Goal: Download file/media

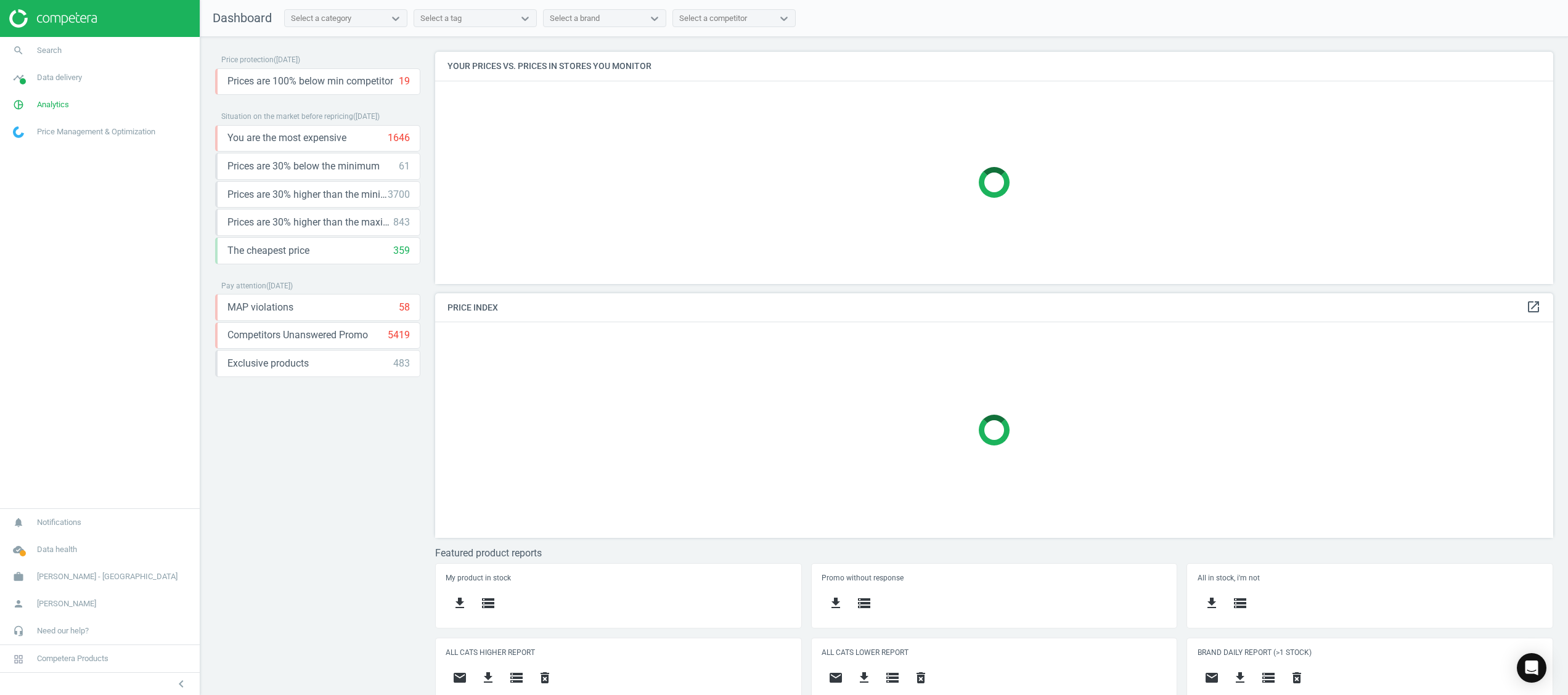
scroll to position [271, 1138]
click at [279, 541] on div "Price protection ( 15.09.25 ) Prices are 100% below min competitor 19 keyboard_…" at bounding box center [317, 369] width 206 height 635
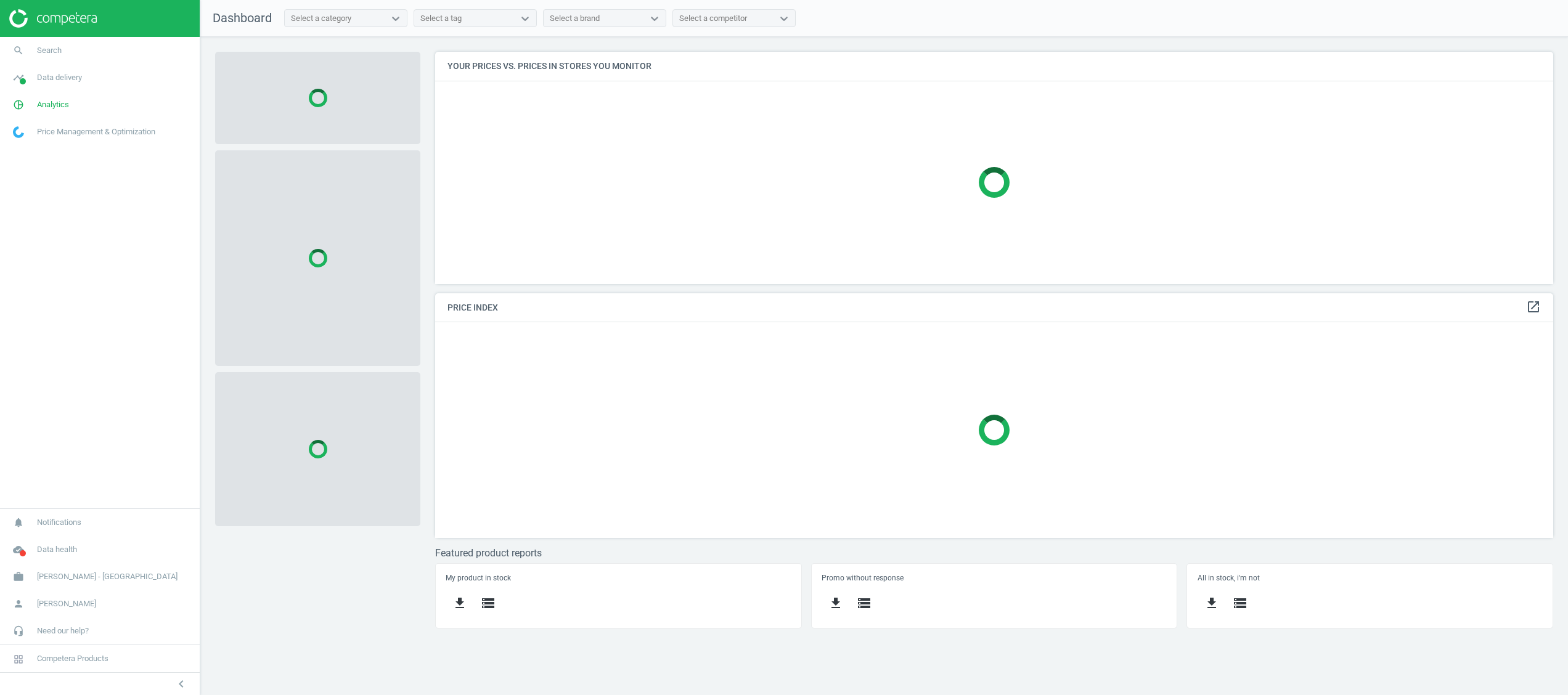
scroll to position [271, 1157]
click at [14, 81] on icon "timeline" at bounding box center [18, 77] width 24 height 24
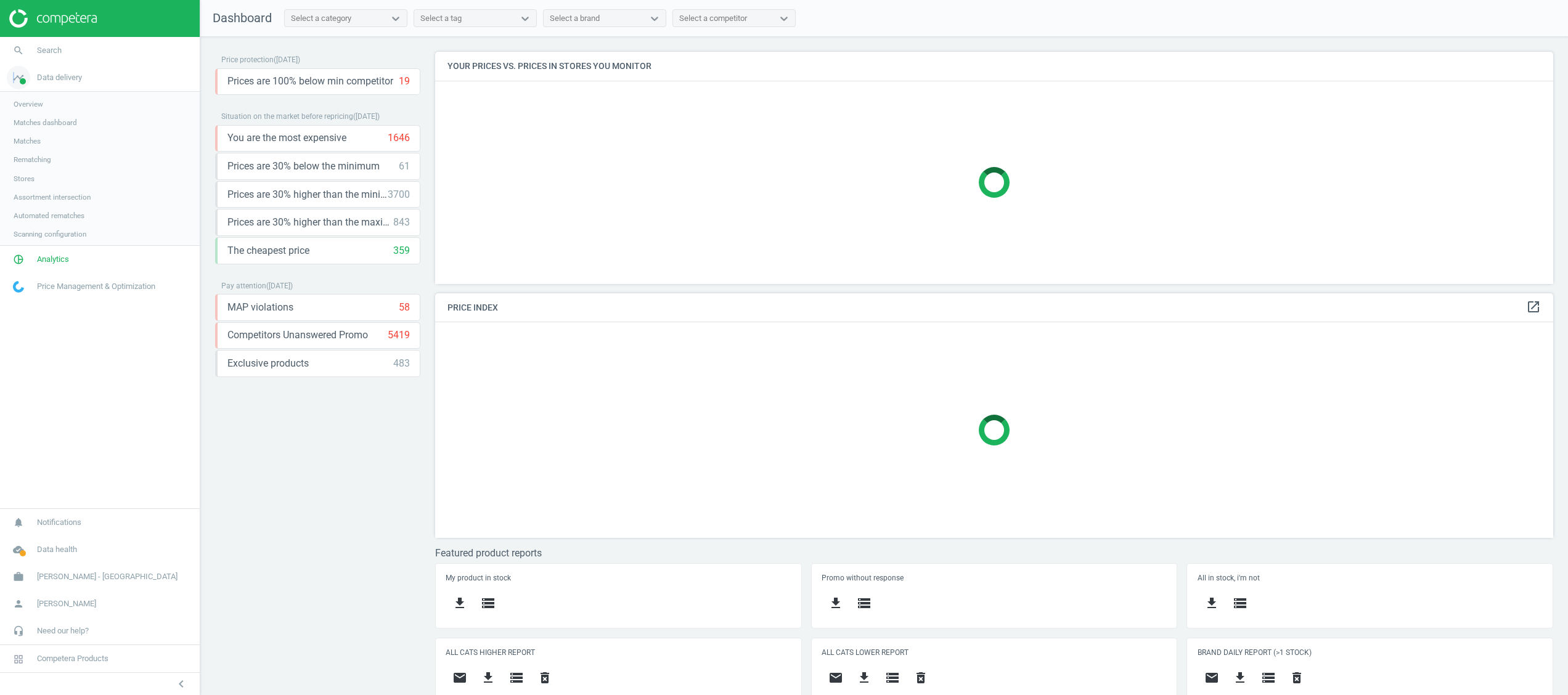
scroll to position [271, 1138]
click at [23, 177] on span "Stores" at bounding box center [24, 178] width 21 height 10
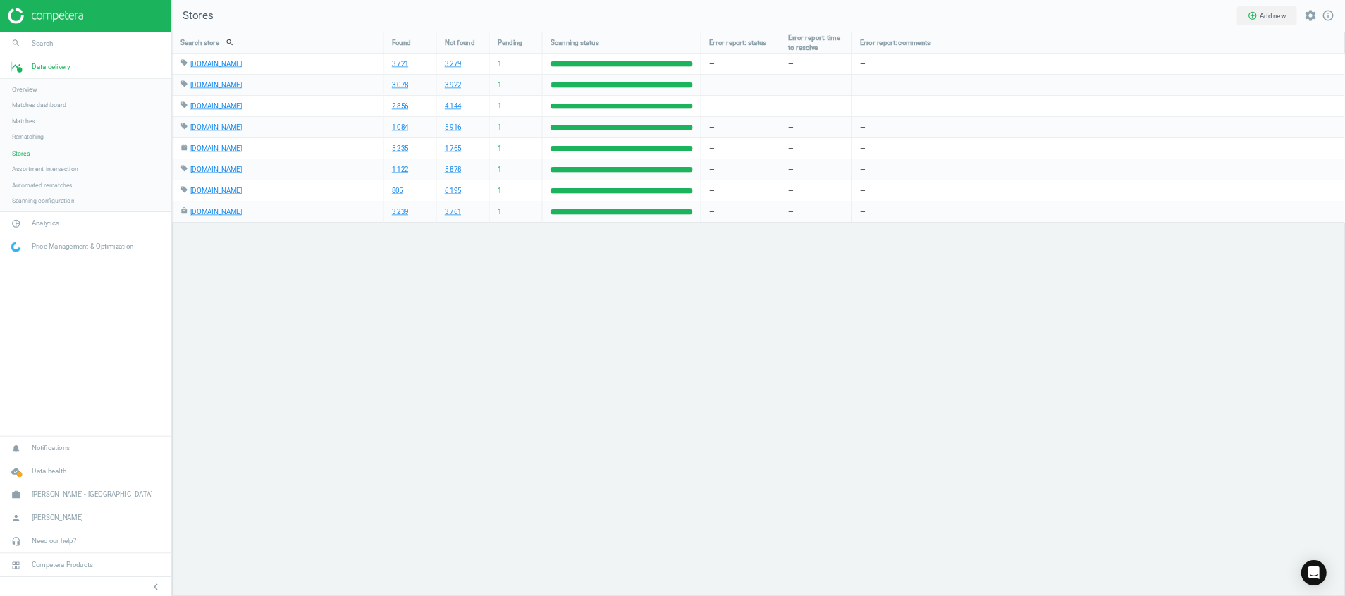
scroll to position [598, 1160]
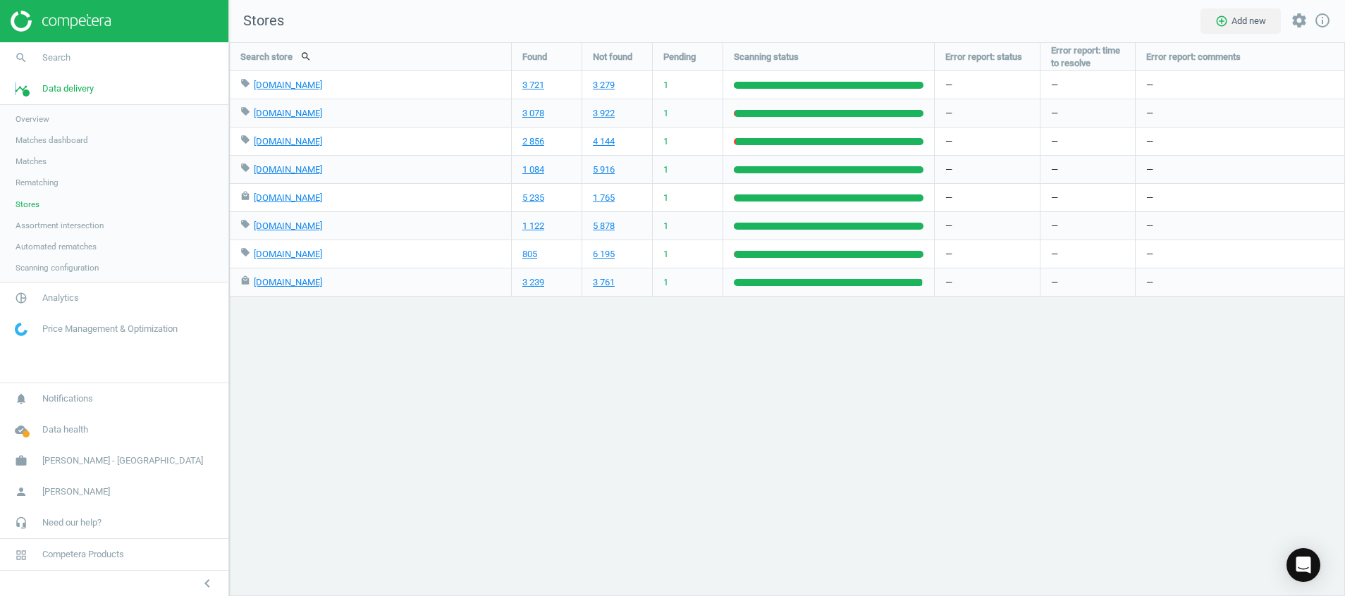
click at [39, 24] on img at bounding box center [61, 21] width 100 height 21
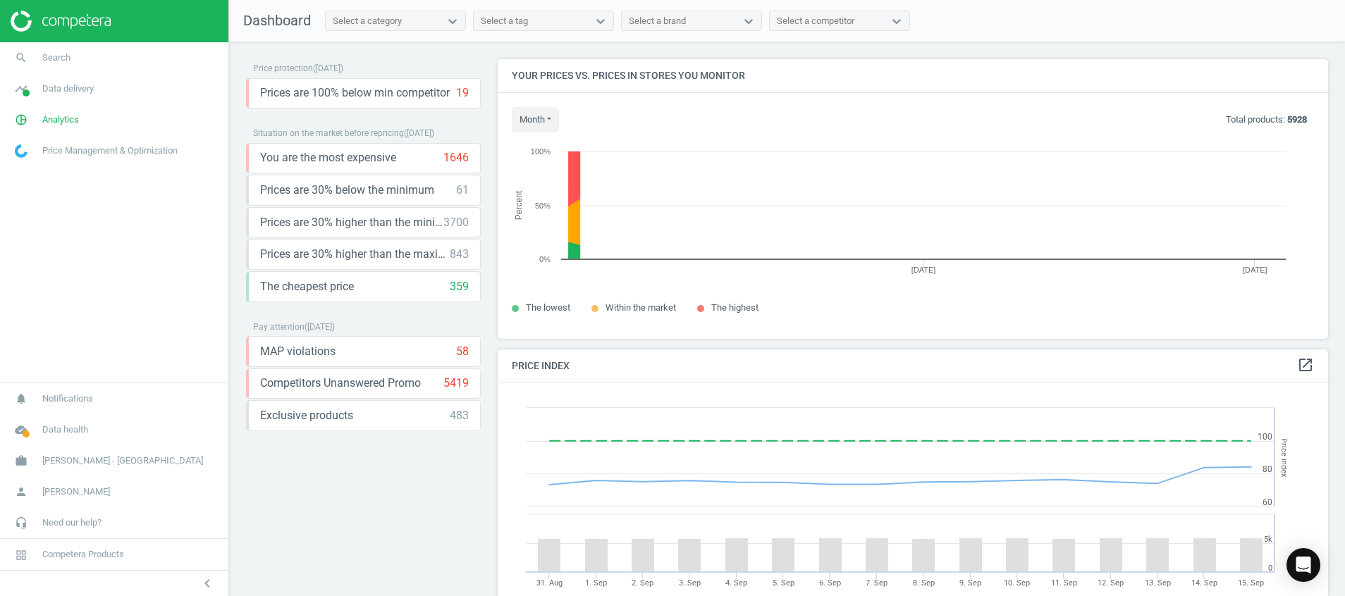
scroll to position [312, 847]
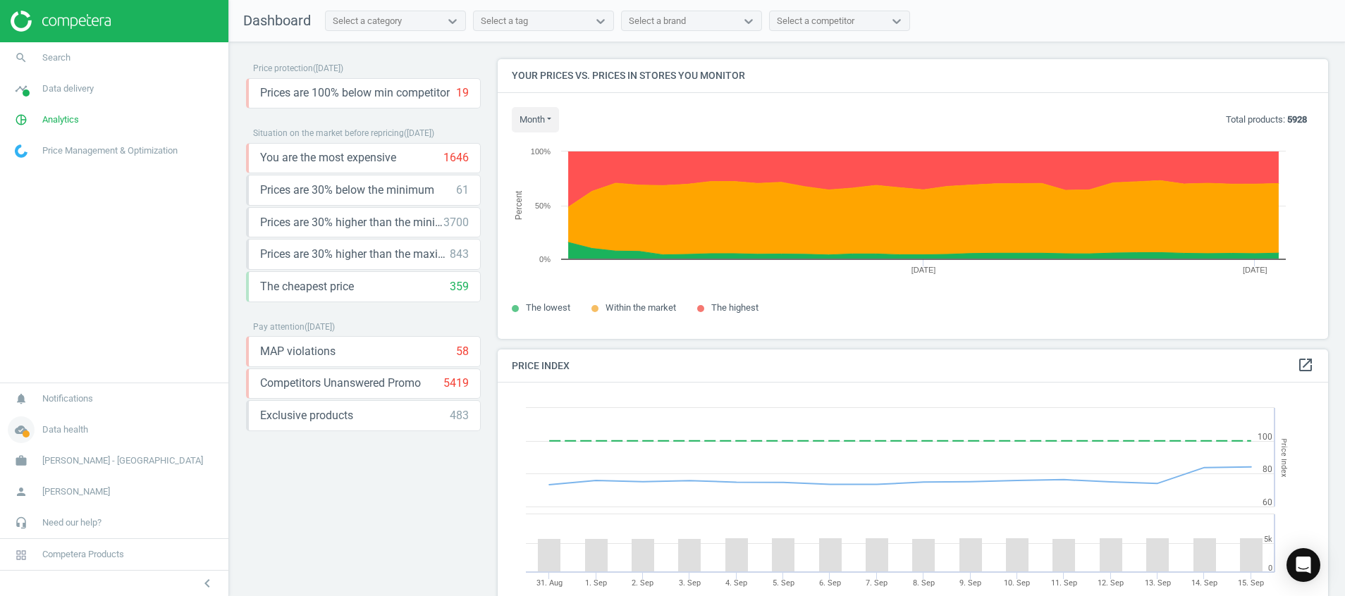
click at [18, 438] on icon "cloud_done" at bounding box center [21, 429] width 27 height 27
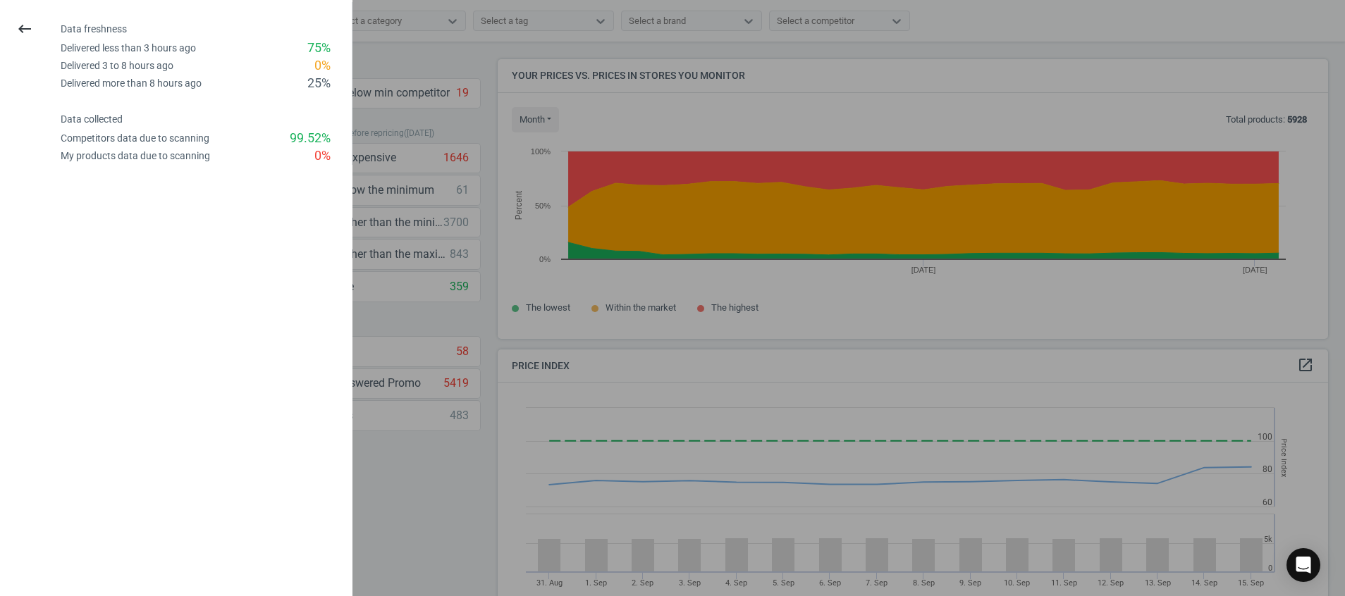
drag, startPoint x: 18, startPoint y: 37, endPoint x: 25, endPoint y: 73, distance: 37.3
click at [19, 37] on icon "keyboard_backspace" at bounding box center [24, 28] width 17 height 17
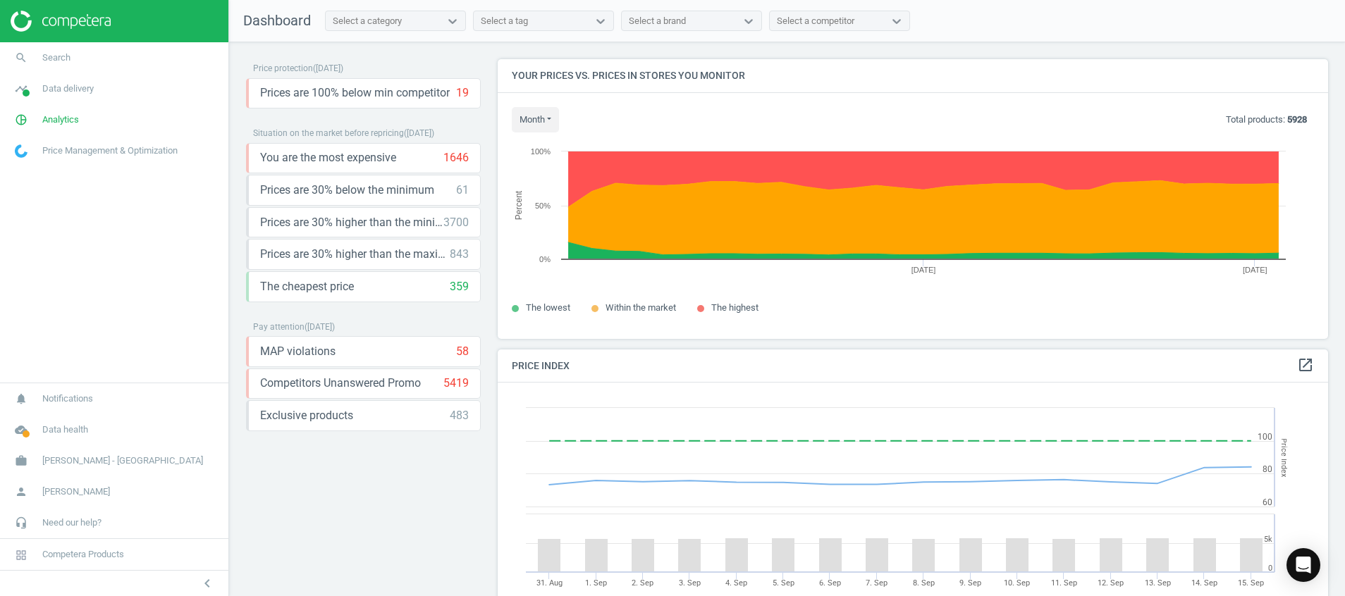
scroll to position [386, 0]
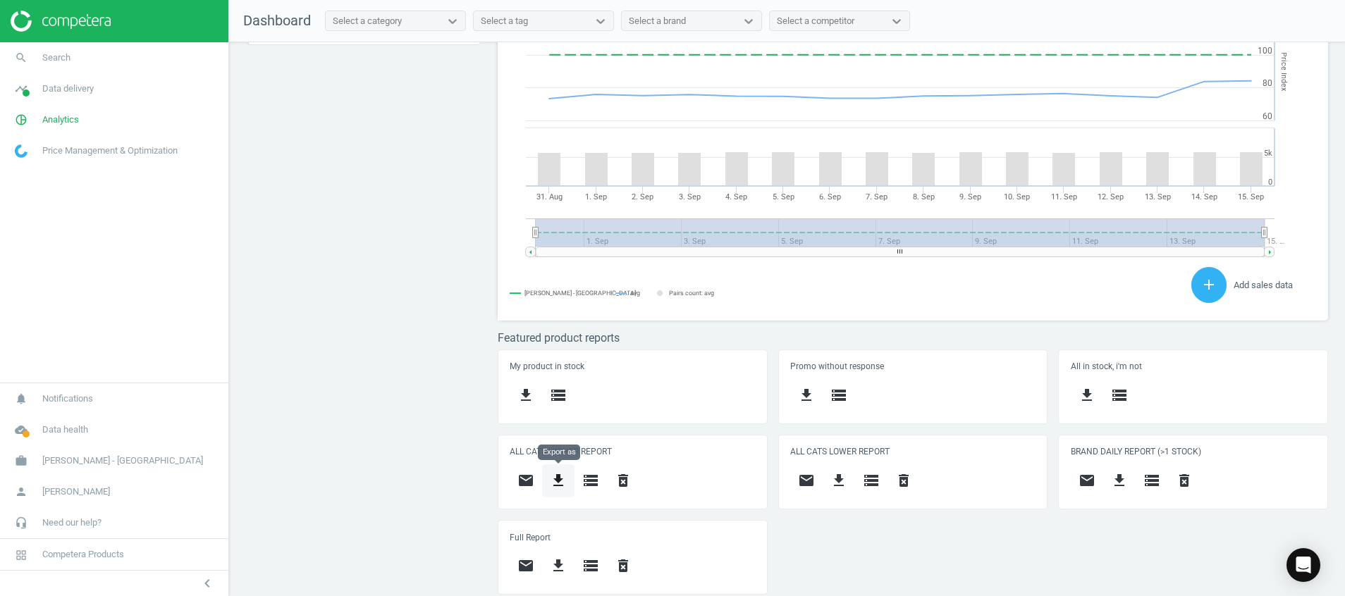
click at [552, 475] on icon "get_app" at bounding box center [558, 480] width 17 height 17
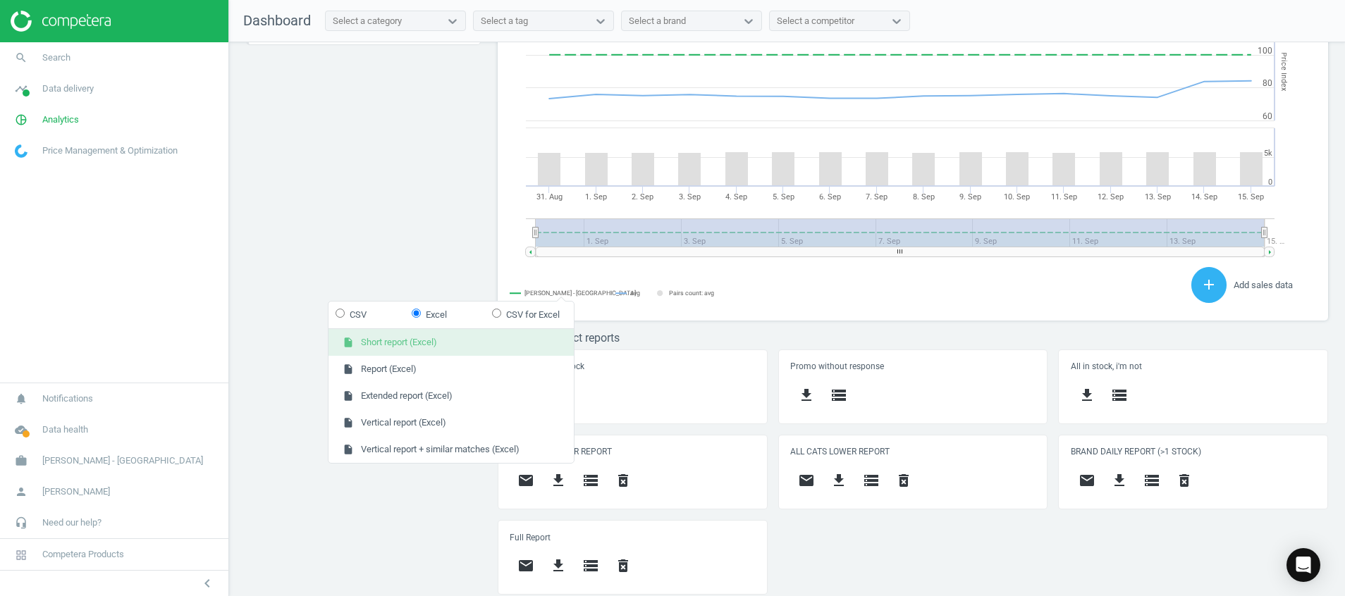
click at [408, 350] on button "insert_drive_file Short report (Excel)" at bounding box center [450, 342] width 245 height 27
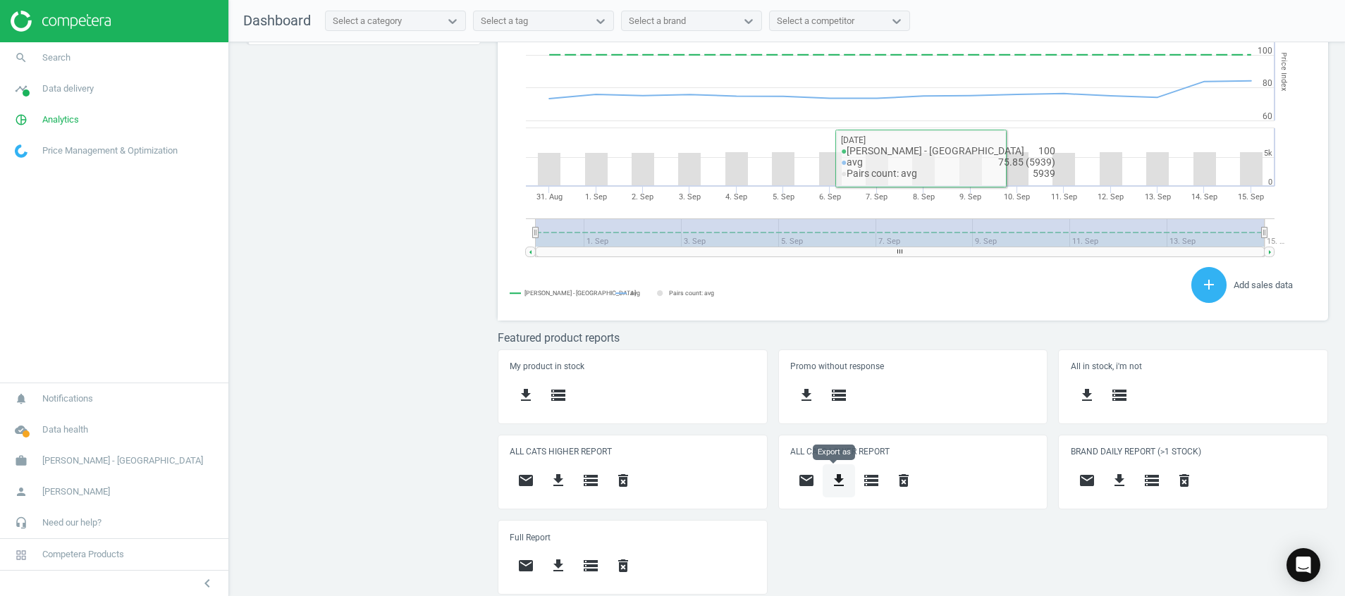
click at [832, 478] on icon "get_app" at bounding box center [838, 480] width 17 height 17
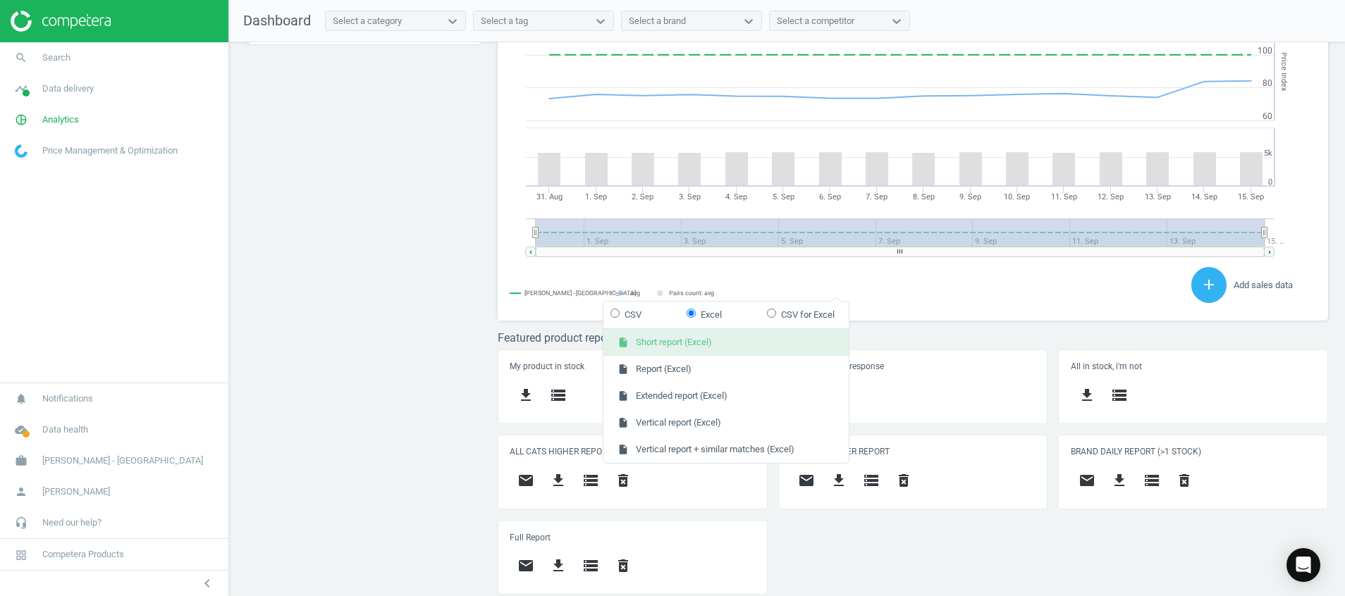
click at [755, 350] on button "insert_drive_file Short report (Excel)" at bounding box center [725, 342] width 245 height 27
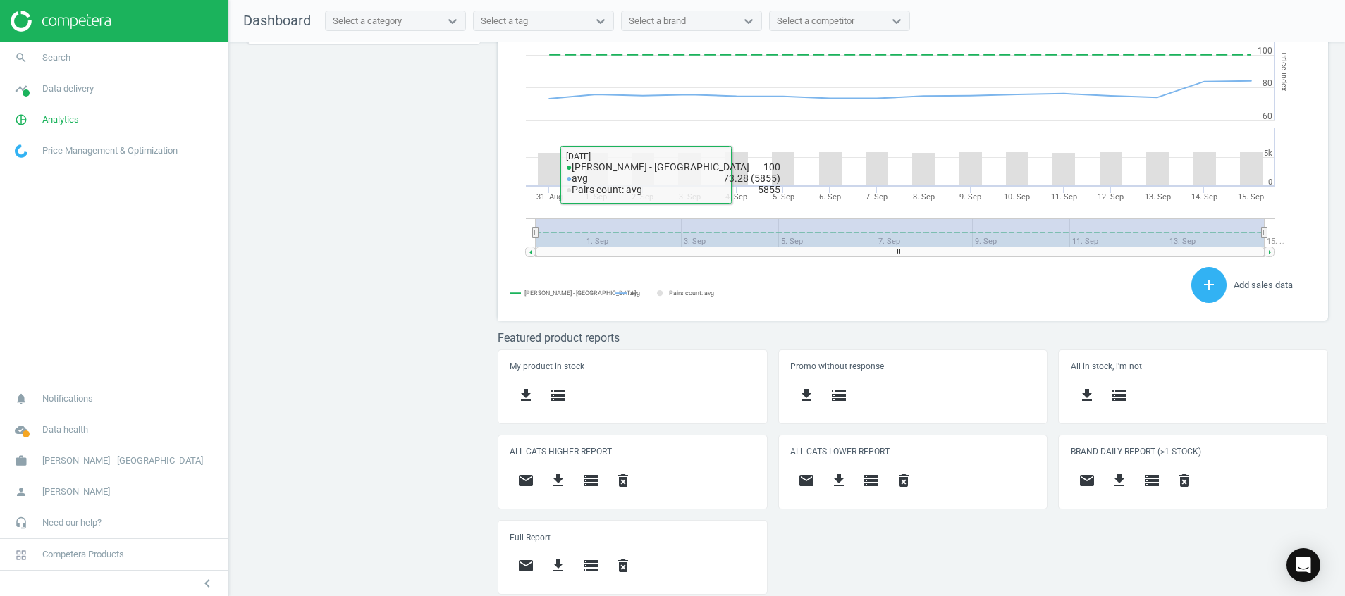
click at [388, 242] on div "Price protection ( [DATE] ) Prices are 100% below min competitor 19 keyboard_ar…" at bounding box center [786, 322] width 1115 height 561
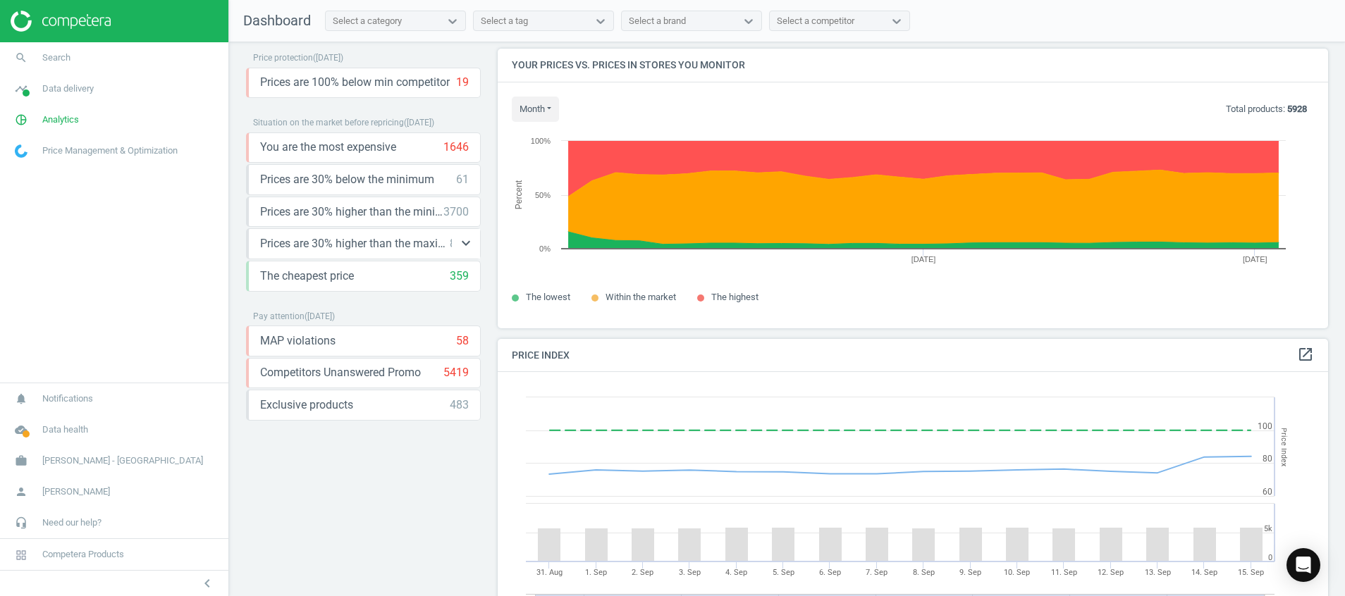
scroll to position [0, 0]
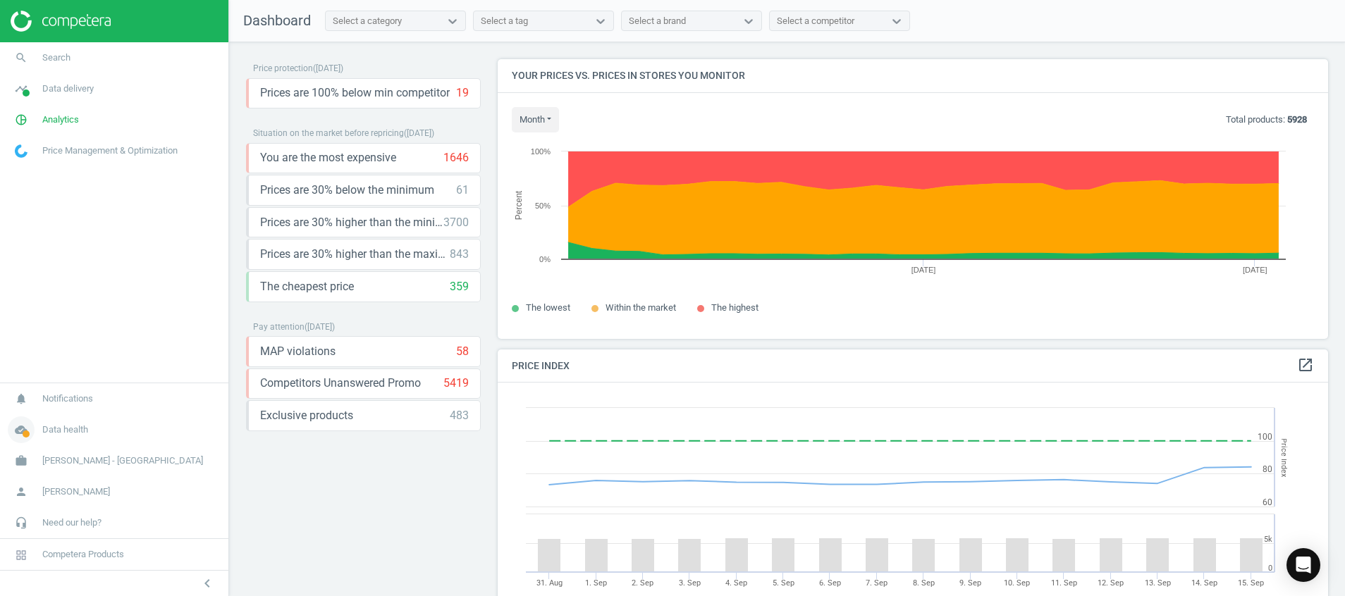
click at [28, 433] on span at bounding box center [26, 434] width 7 height 7
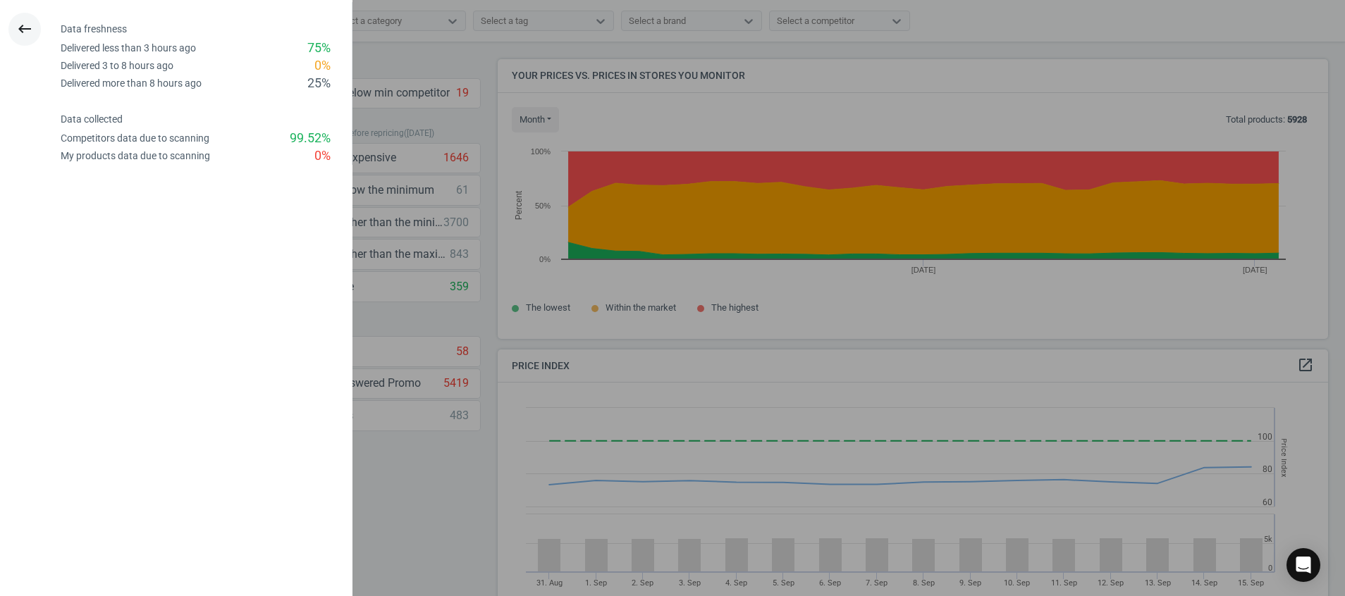
click at [15, 23] on button "keyboard_backspace" at bounding box center [24, 29] width 32 height 33
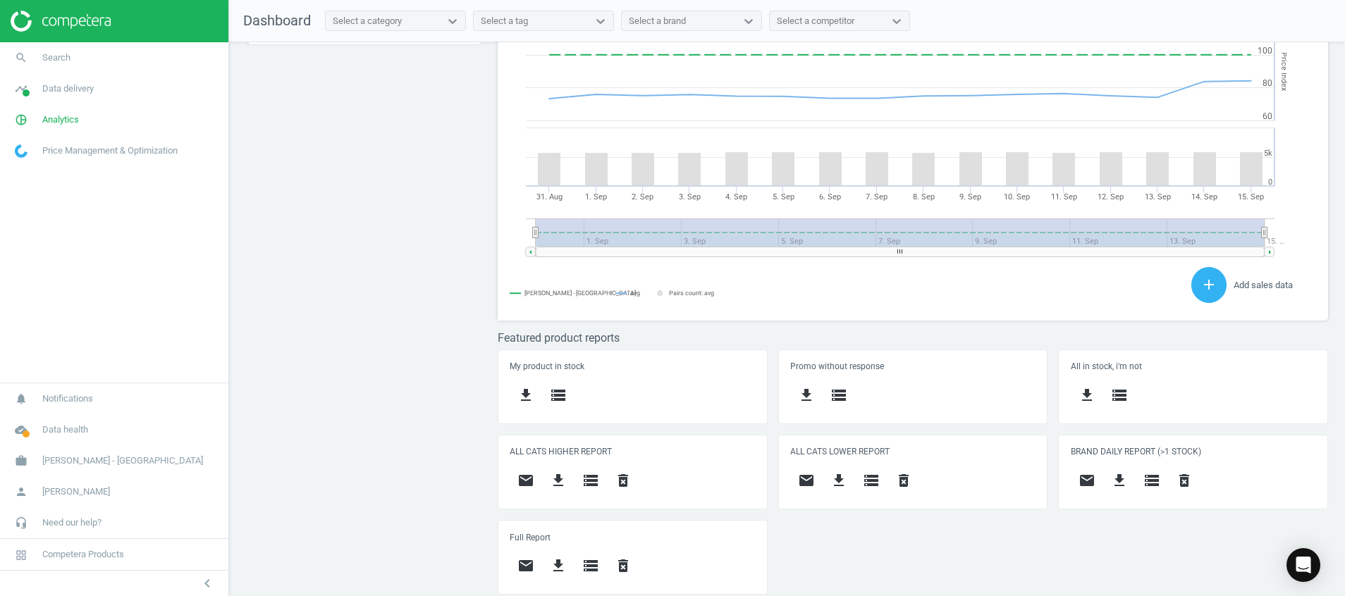
scroll to position [357, 847]
